Goal: Task Accomplishment & Management: Manage account settings

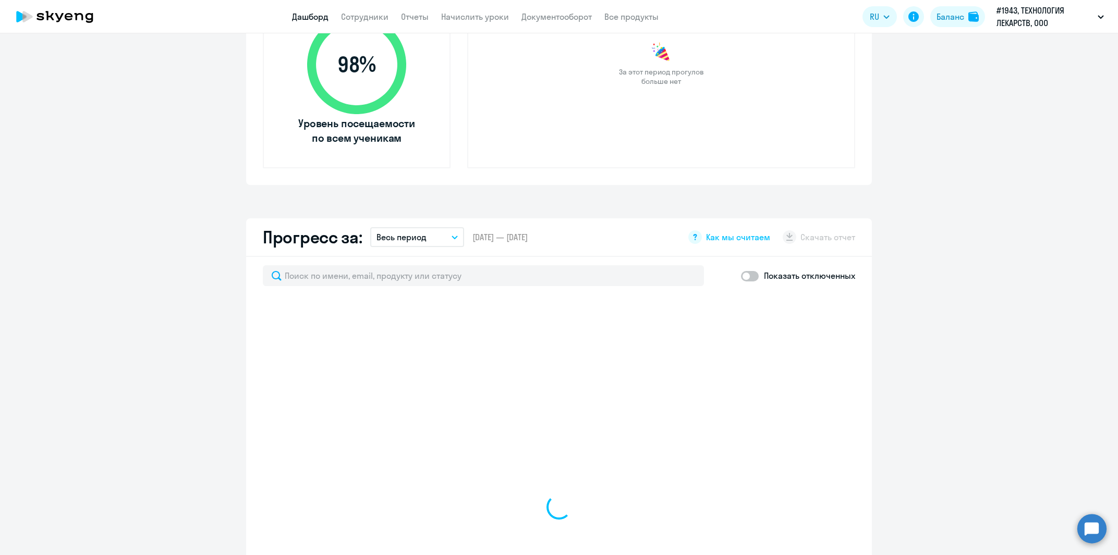
scroll to position [63, 0]
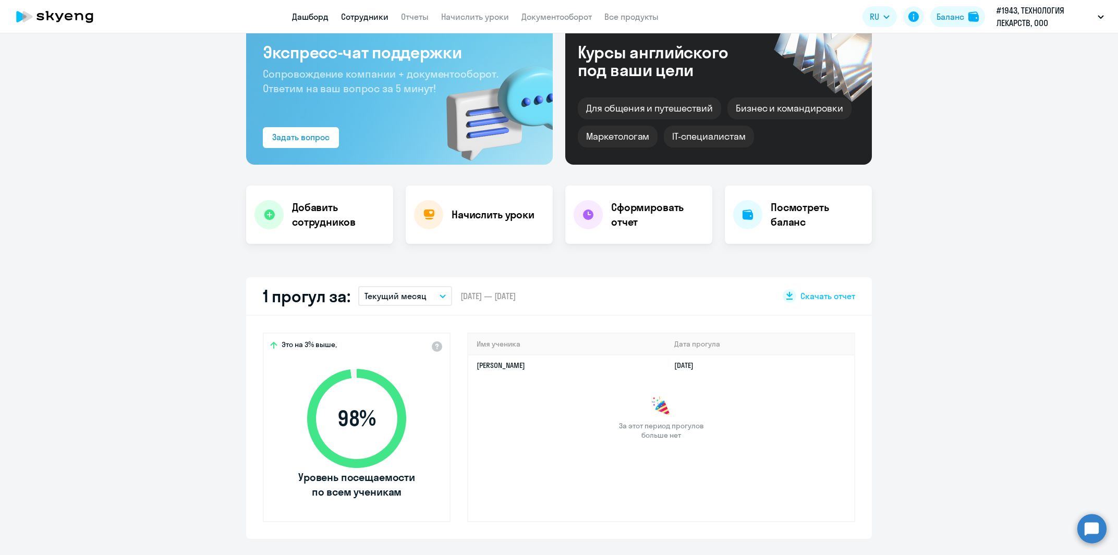
click at [361, 17] on link "Сотрудники" at bounding box center [364, 16] width 47 height 10
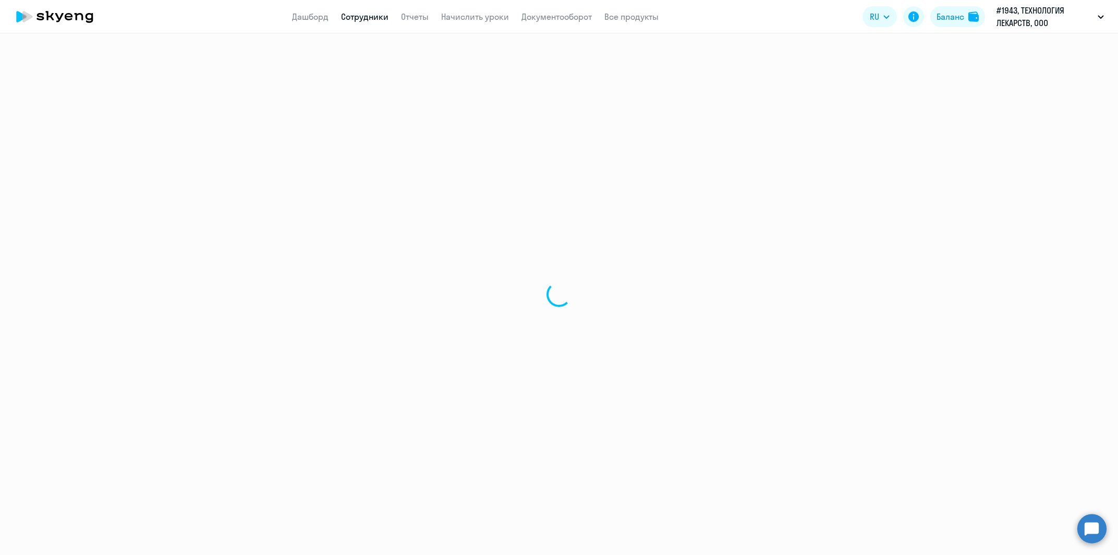
select select "30"
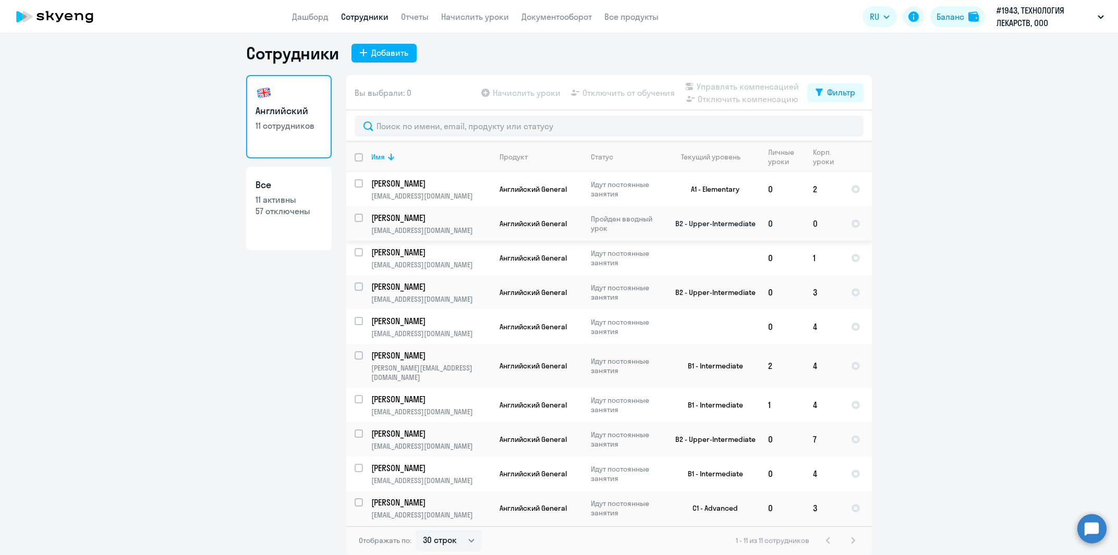
click at [703, 239] on td "B2 - Upper-Intermediate" at bounding box center [711, 223] width 97 height 34
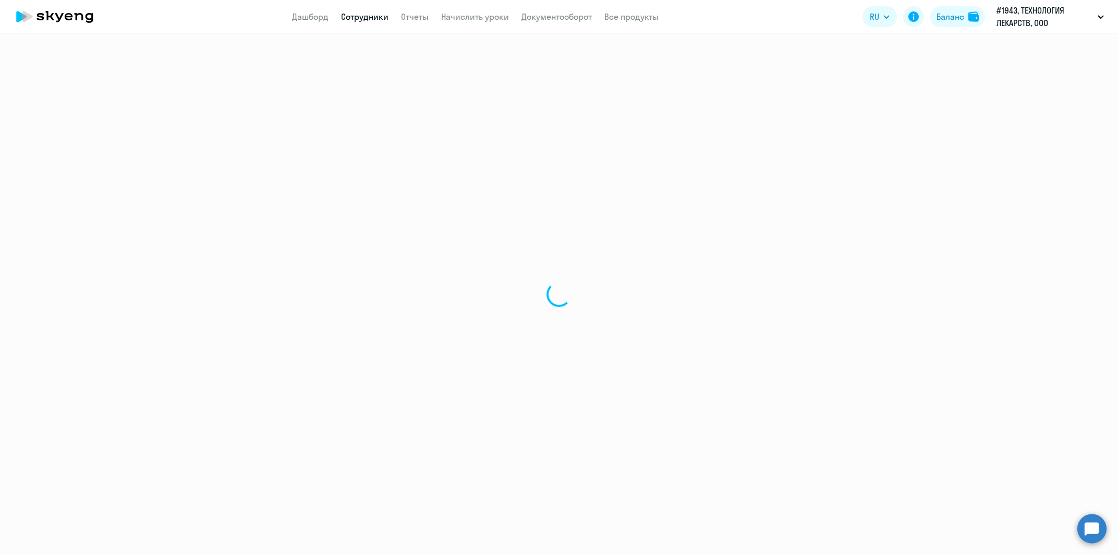
select select "english"
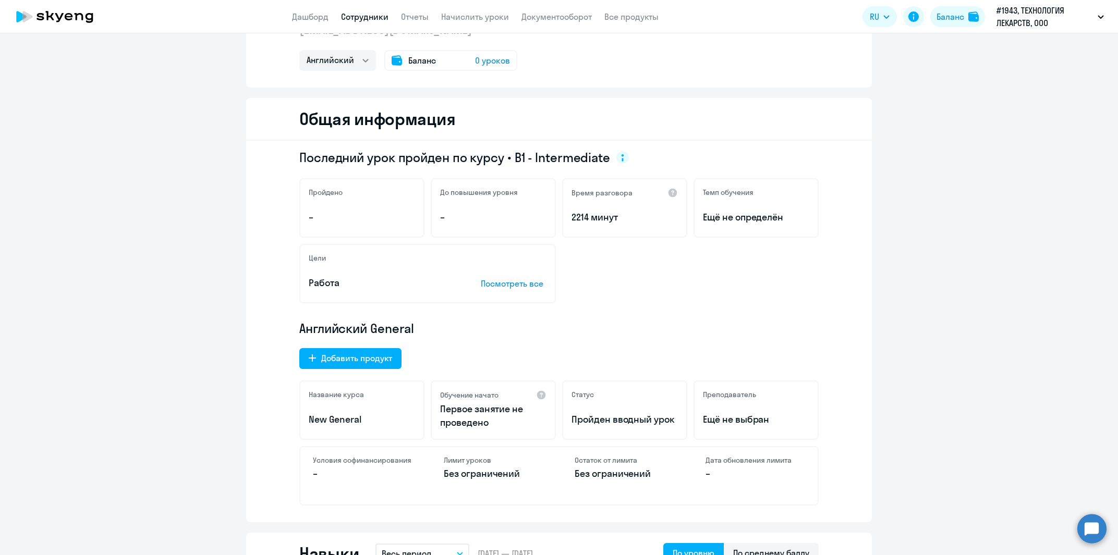
click at [259, 19] on div at bounding box center [269, 8] width 21 height 21
select select "30"
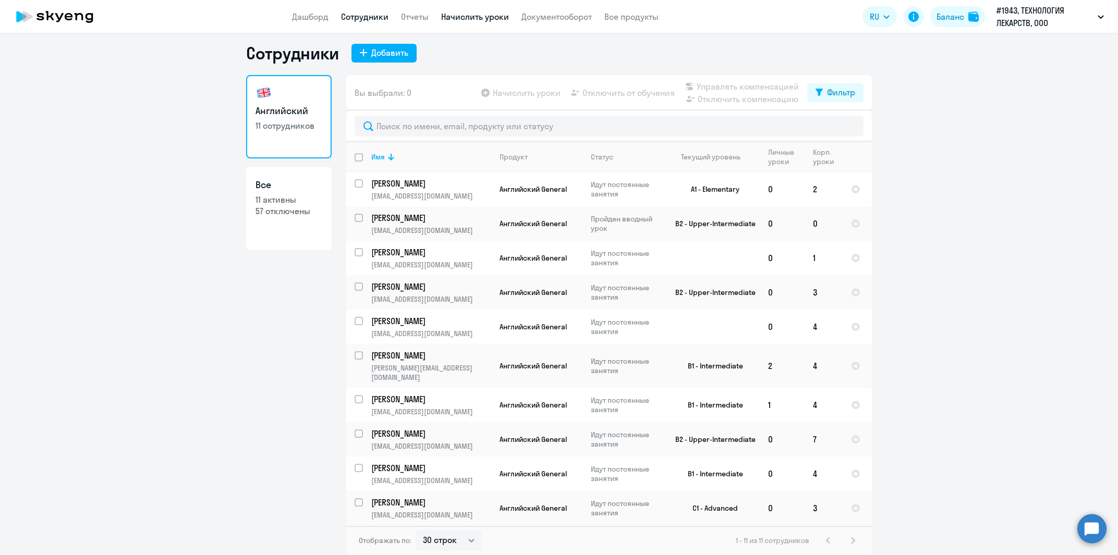
click at [464, 15] on link "Начислить уроки" at bounding box center [475, 16] width 68 height 10
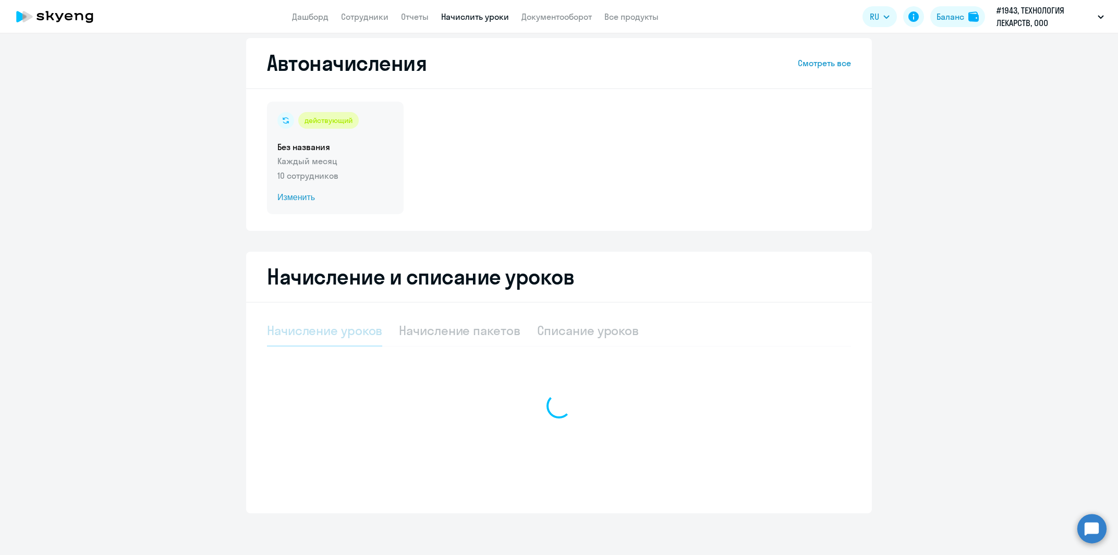
click at [336, 166] on p "Каждый месяц" at bounding box center [335, 161] width 116 height 13
select select "10"
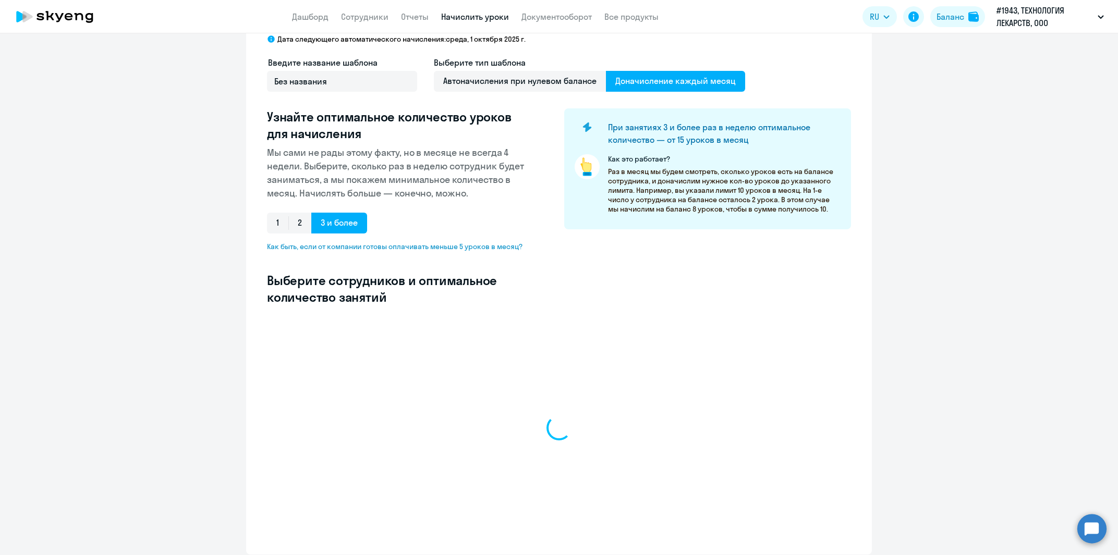
select select "10"
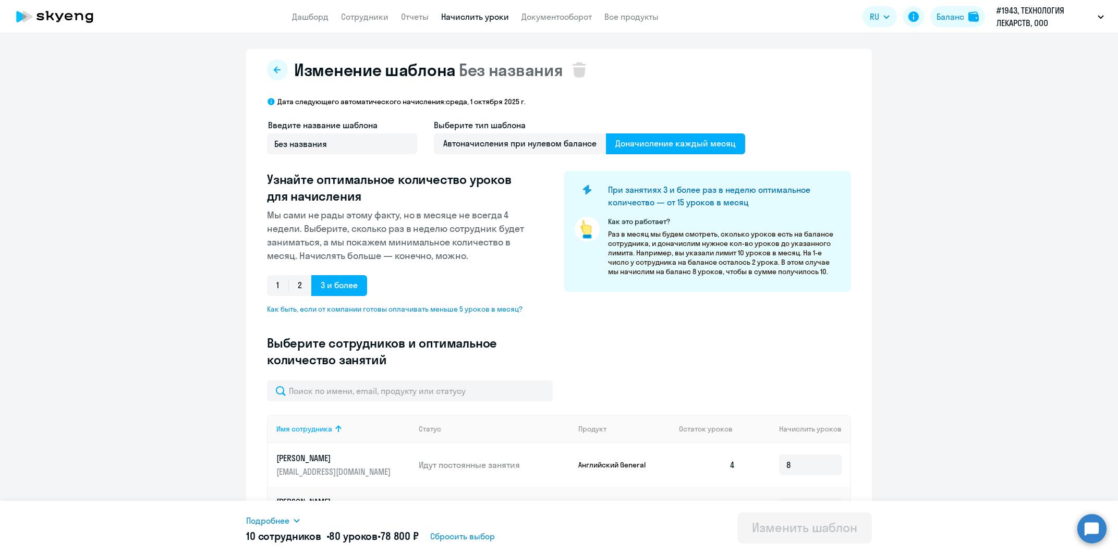
click at [462, 11] on link "Начислить уроки" at bounding box center [475, 16] width 68 height 10
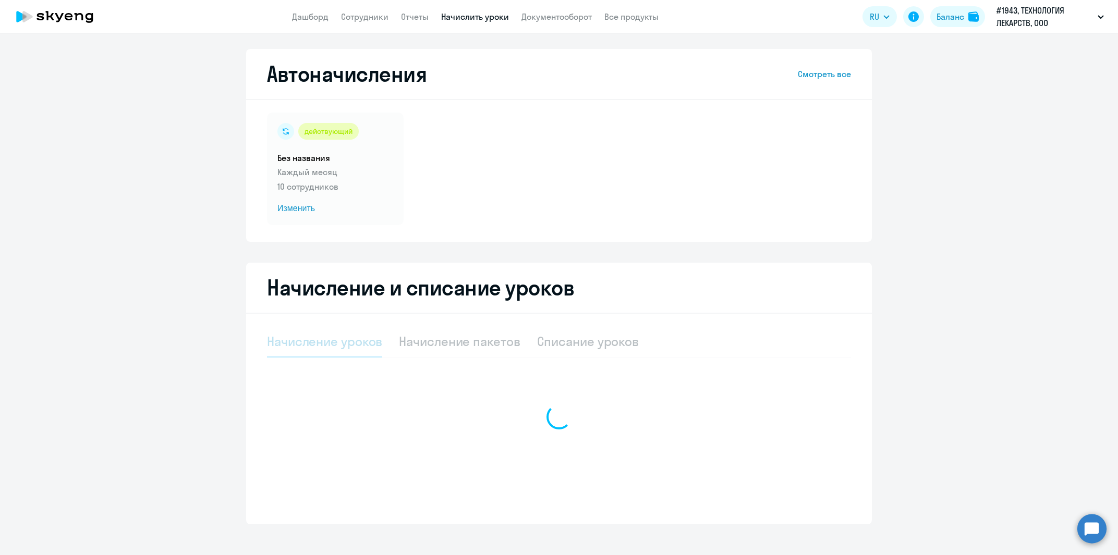
select select "10"
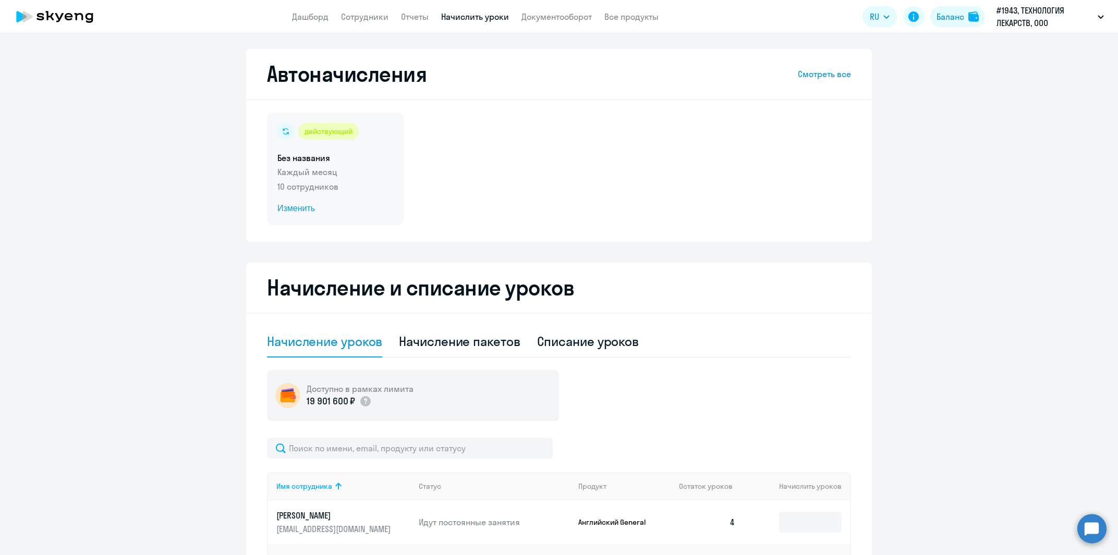
click at [345, 189] on p "10 сотрудников" at bounding box center [335, 186] width 116 height 13
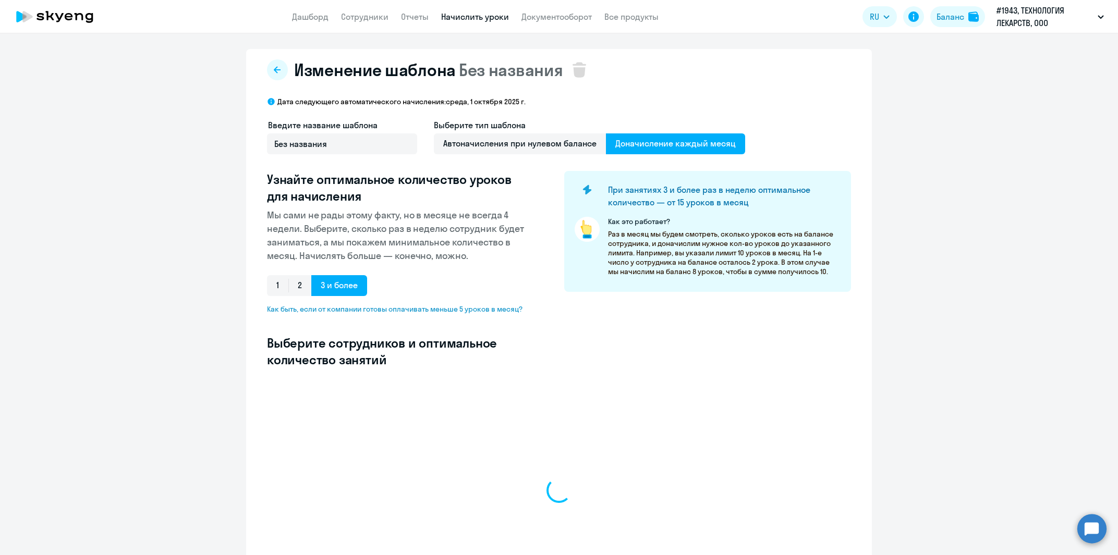
select select "10"
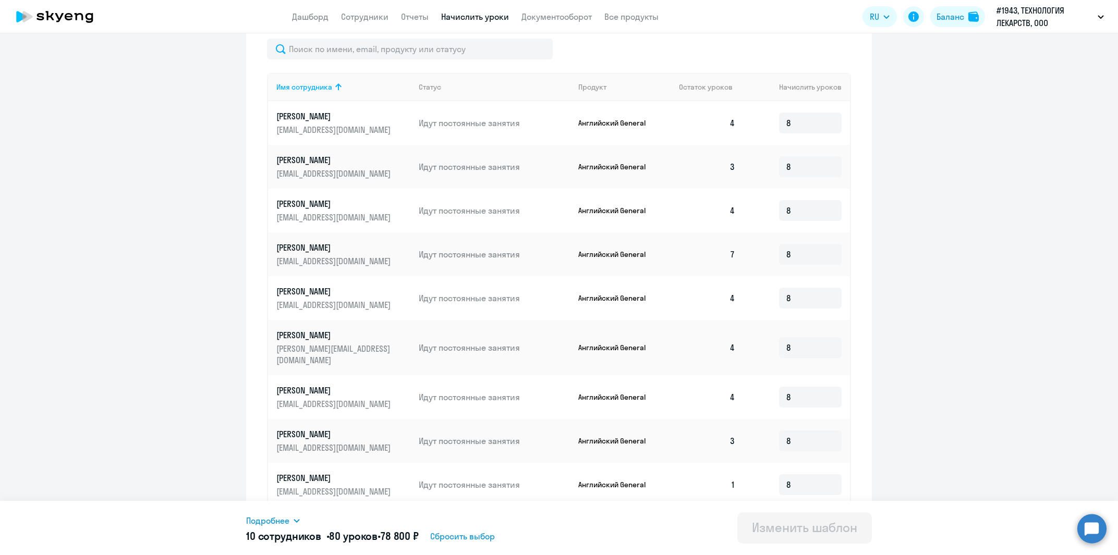
scroll to position [272, 0]
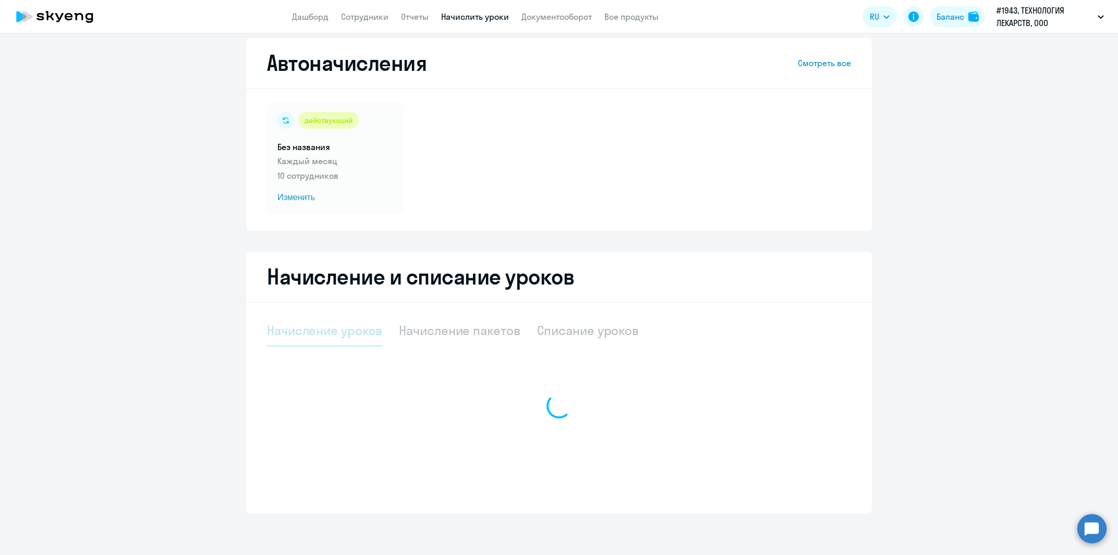
select select "10"
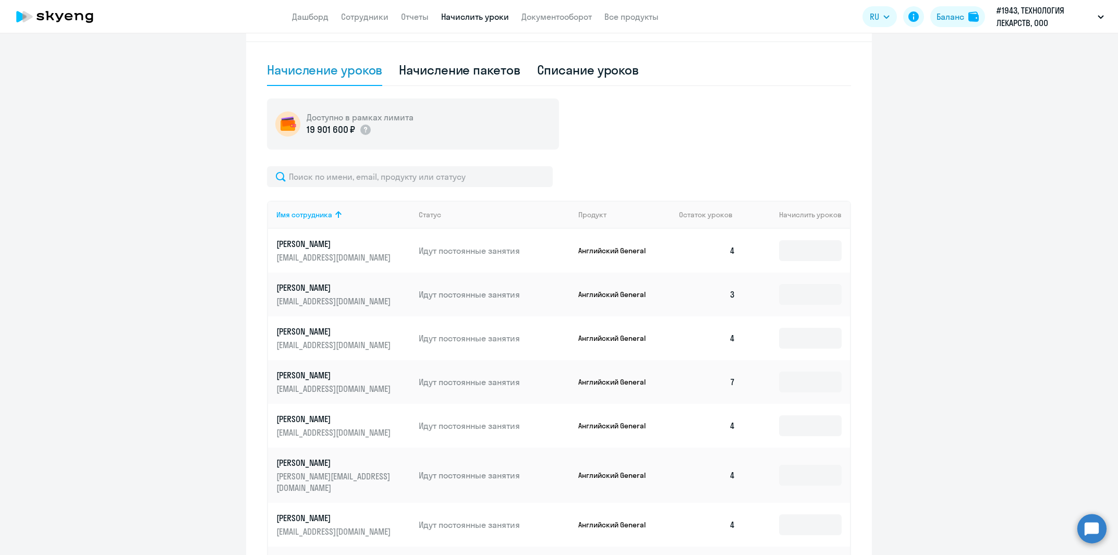
click at [459, 14] on link "Начислить уроки" at bounding box center [475, 16] width 68 height 10
click at [371, 15] on link "Сотрудники" at bounding box center [364, 16] width 47 height 10
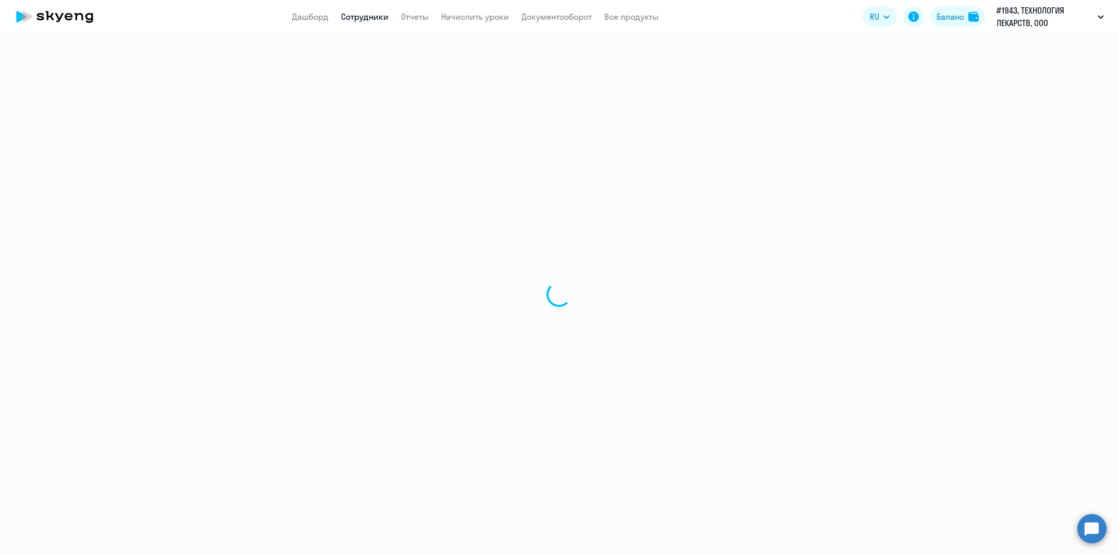
select select "30"
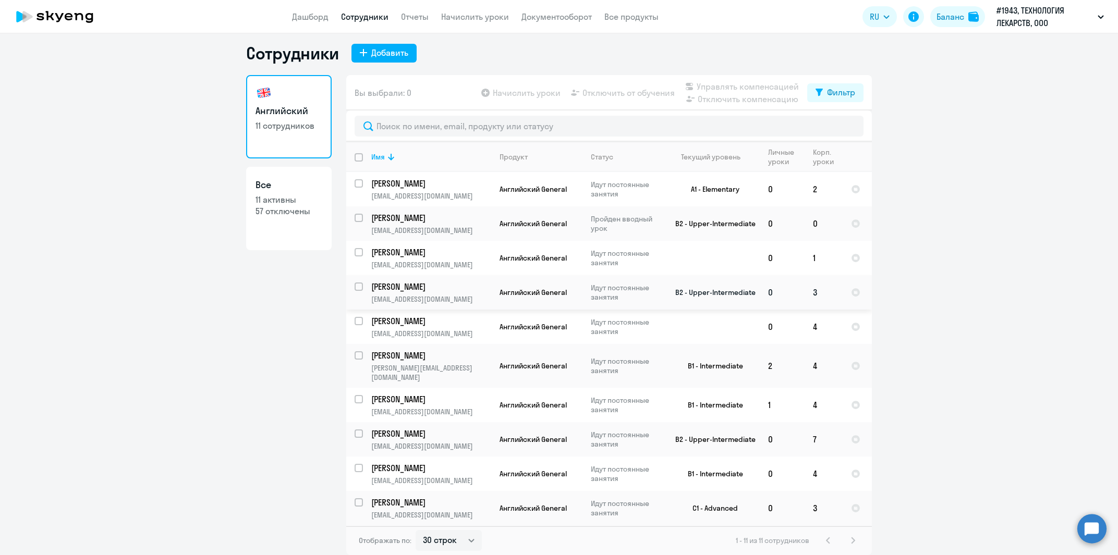
scroll to position [23, 0]
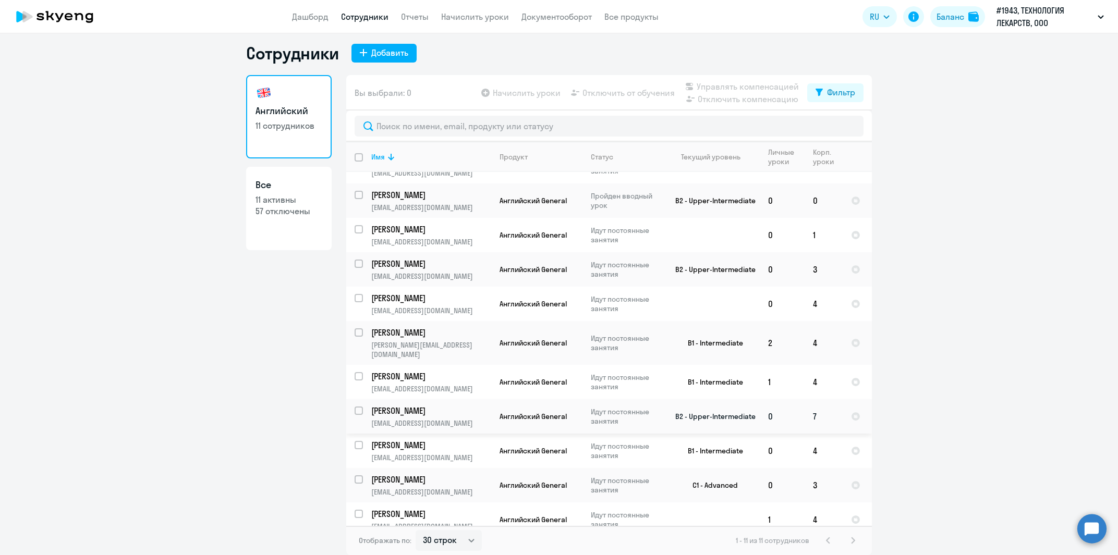
click at [740, 415] on td "B2 - Upper-Intermediate" at bounding box center [711, 416] width 97 height 34
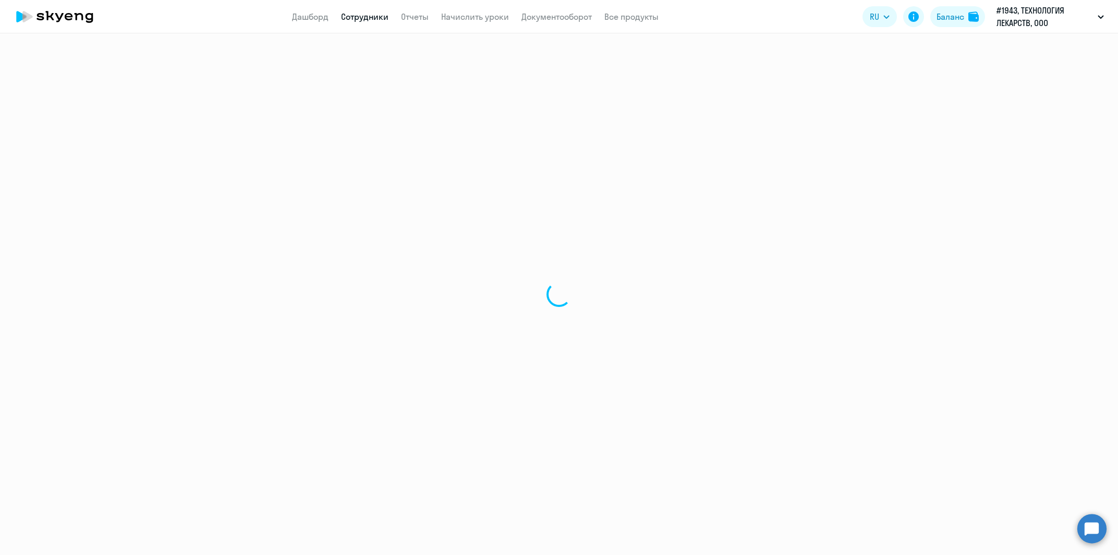
select select "english"
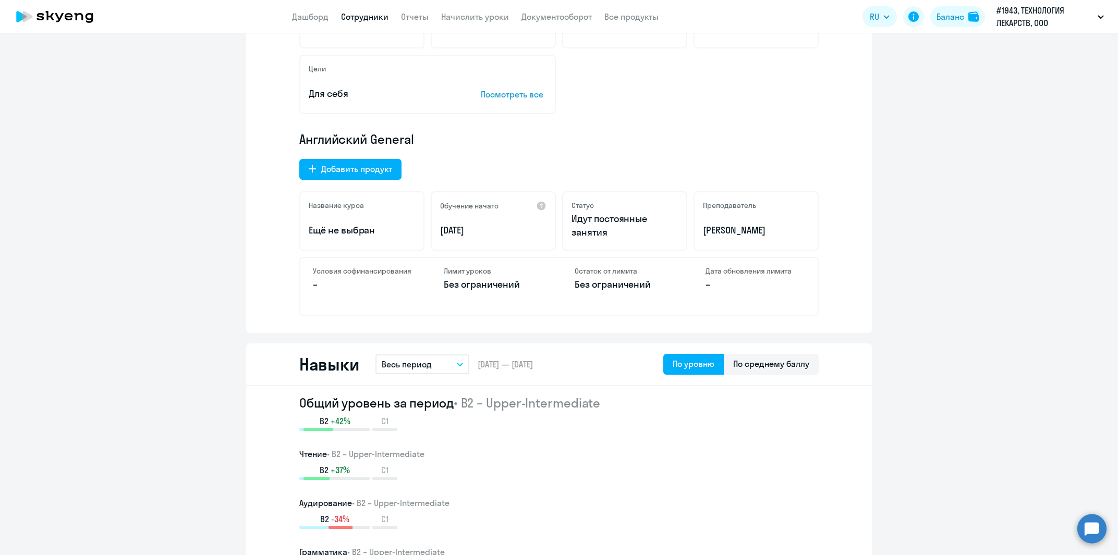
select select "30"
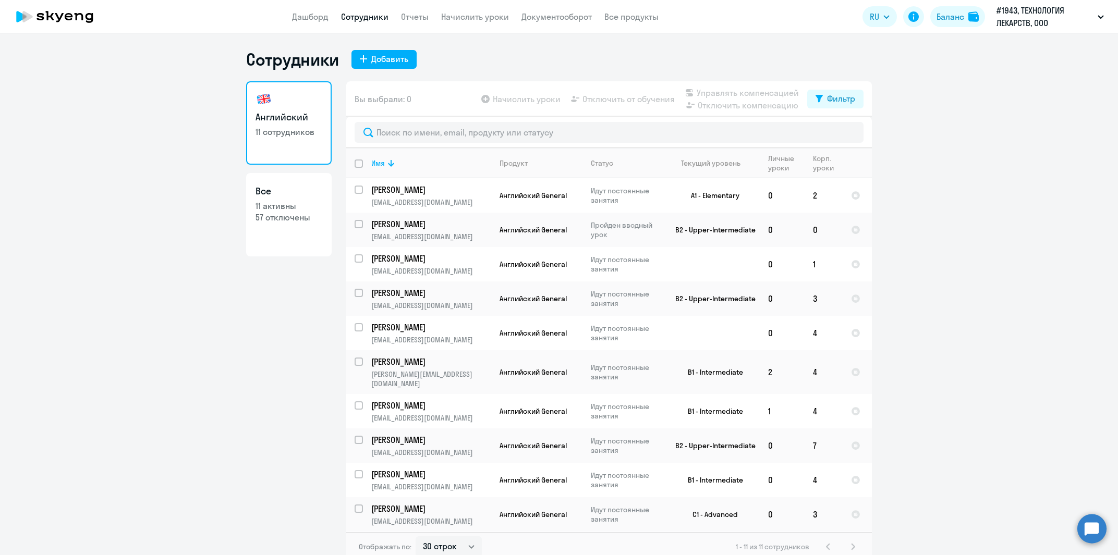
click at [1019, 345] on ng-component "Сотрудники Добавить Английский 11 сотрудников Все 11 активны 57 отключены Вы вы…" at bounding box center [559, 305] width 1118 height 513
click at [71, 16] on icon at bounding box center [69, 16] width 8 height 7
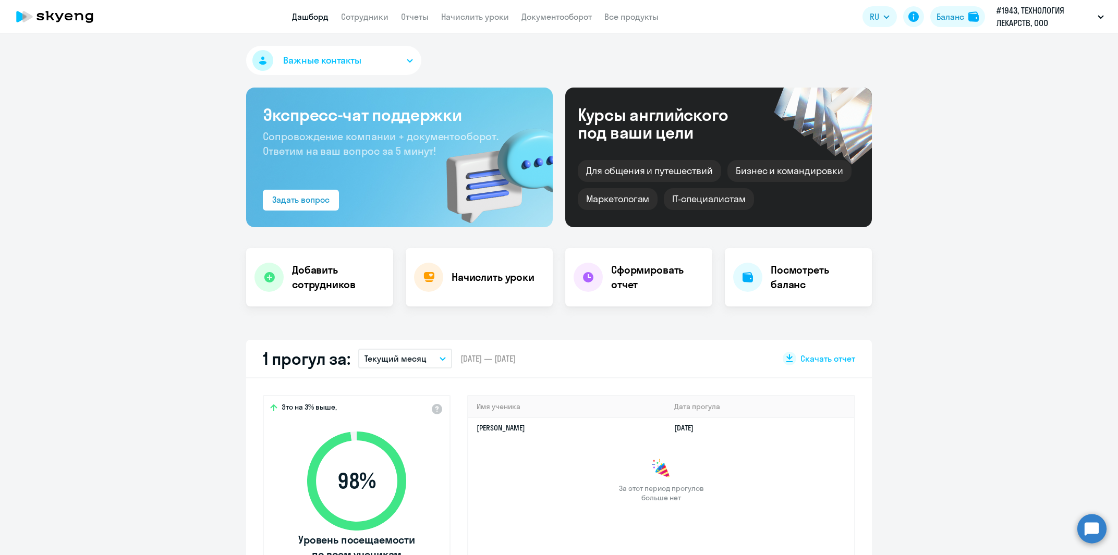
select select "30"
